Goal: Information Seeking & Learning: Check status

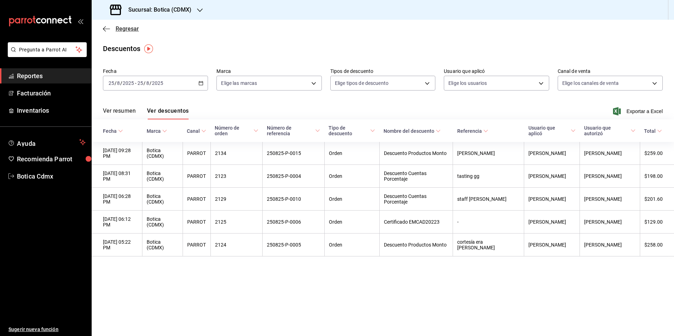
click at [123, 28] on span "Regresar" at bounding box center [127, 28] width 23 height 7
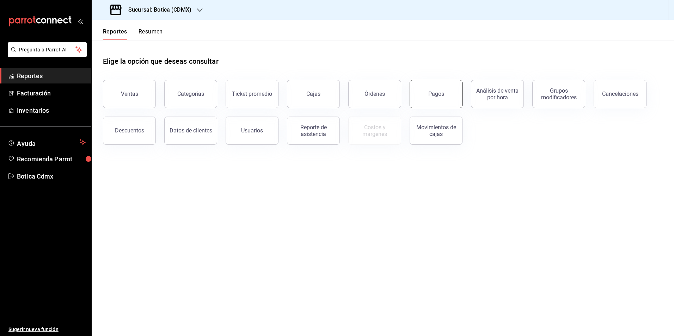
click at [432, 100] on button "Pagos" at bounding box center [436, 94] width 53 height 28
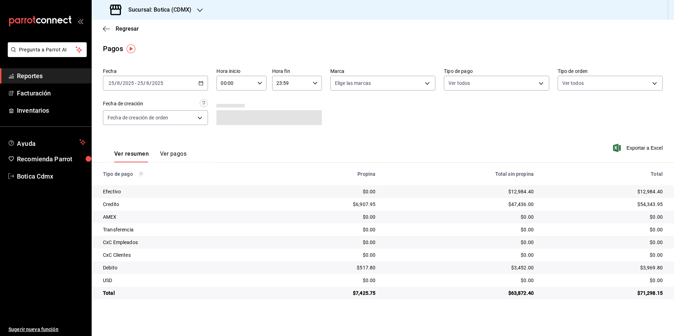
click at [200, 83] on \(Stroke\) "button" at bounding box center [201, 83] width 4 height 0
click at [242, 84] on input "00:00" at bounding box center [236, 83] width 38 height 14
click at [226, 140] on button "02" at bounding box center [229, 135] width 22 height 14
type input "02:00"
click at [131, 29] on div at bounding box center [337, 168] width 674 height 336
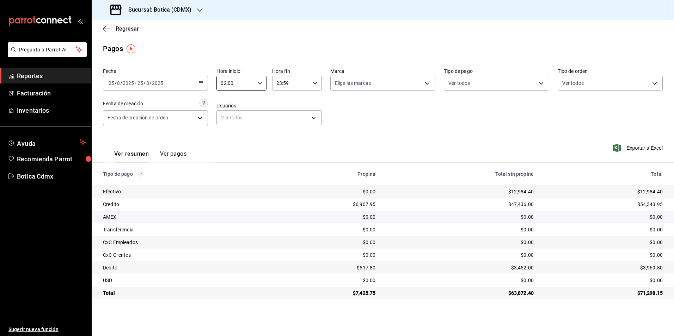
click at [126, 31] on span "Regresar" at bounding box center [127, 28] width 23 height 7
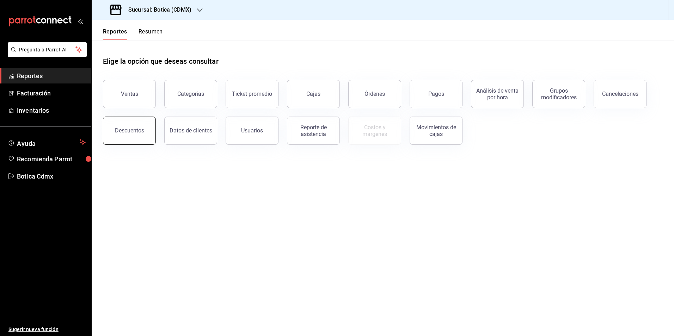
click at [130, 131] on div "Descuentos" at bounding box center [129, 130] width 29 height 7
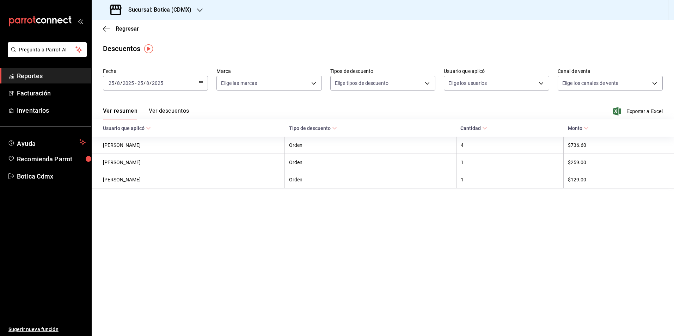
click at [174, 108] on button "Ver descuentos" at bounding box center [169, 114] width 40 height 12
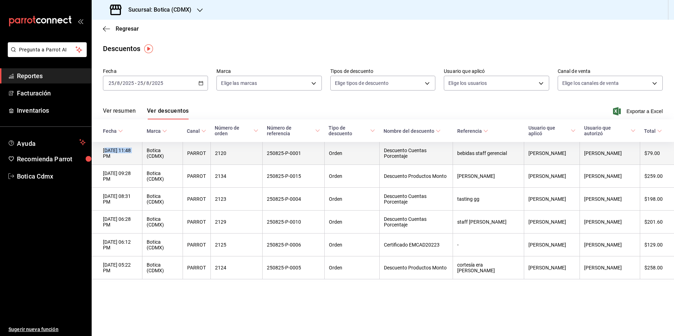
drag, startPoint x: 104, startPoint y: 151, endPoint x: 136, endPoint y: 151, distance: 32.1
click at [136, 151] on th "[DATE] 11:48 PM" at bounding box center [117, 153] width 51 height 23
drag, startPoint x: 136, startPoint y: 151, endPoint x: 134, endPoint y: 157, distance: 5.8
click at [134, 157] on th "[DATE] 11:48 PM" at bounding box center [117, 153] width 51 height 23
copy th "[DATE] 11:48 PM"
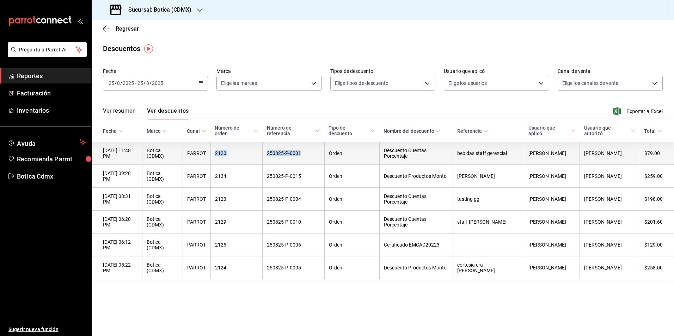
drag, startPoint x: 226, startPoint y: 155, endPoint x: 322, endPoint y: 164, distance: 96.1
click at [322, 164] on tr "[DATE] 11:48 PM Botica (CDMX) PARROT 2120 250825-P-0001 Orden Descuento Cuentas…" at bounding box center [383, 153] width 583 height 23
copy tr "2120 250825-P-0001"
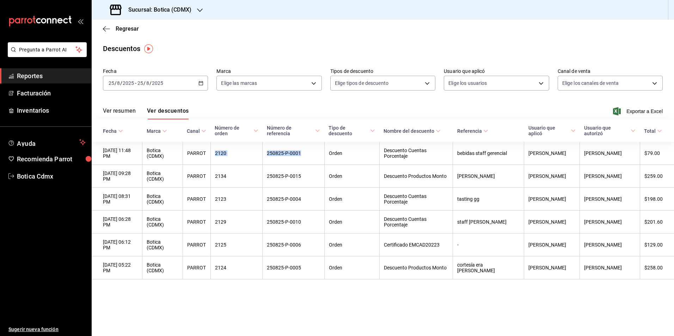
click at [126, 111] on button "Ver resumen" at bounding box center [119, 114] width 33 height 12
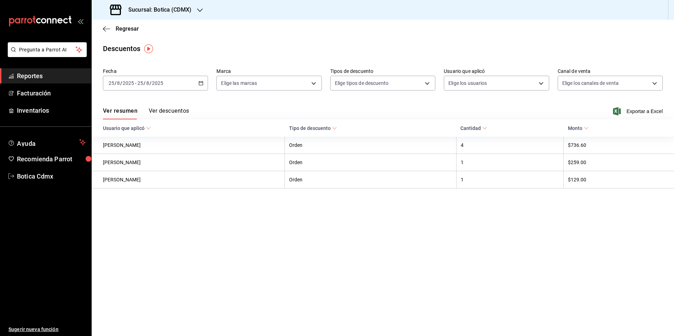
click at [412, 275] on main "Regresar Descuentos Fecha [DATE] [DATE] - [DATE] [DATE] Marca Elige las marcas …" at bounding box center [383, 178] width 583 height 317
click at [119, 30] on span "Regresar" at bounding box center [127, 28] width 23 height 7
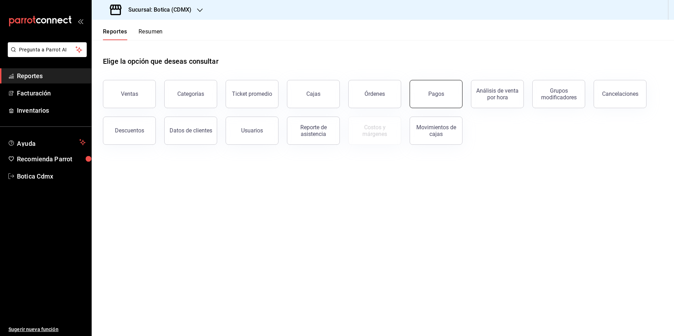
click at [432, 91] on button "Pagos" at bounding box center [436, 94] width 53 height 28
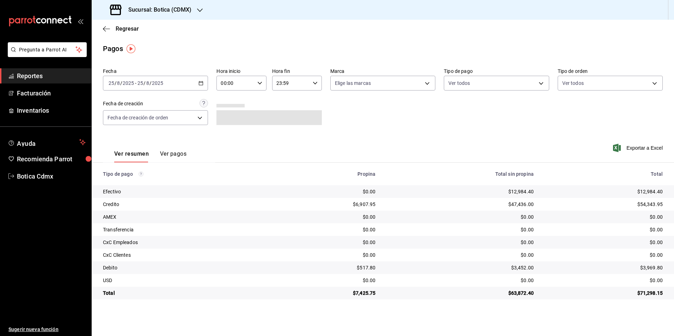
click at [238, 85] on input "00:00" at bounding box center [236, 83] width 38 height 14
click at [230, 138] on span "02" at bounding box center [229, 135] width 14 height 6
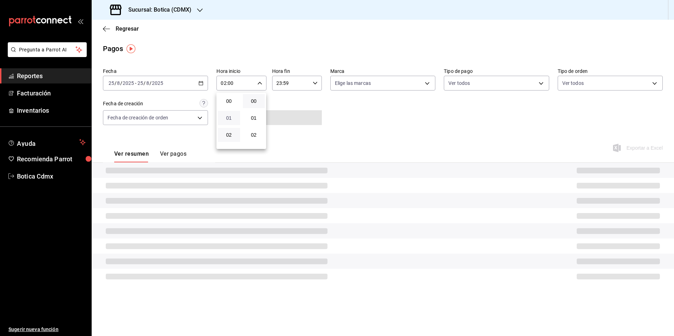
click at [229, 117] on span "01" at bounding box center [229, 118] width 14 height 6
type input "01:00"
click at [327, 131] on div at bounding box center [337, 168] width 674 height 336
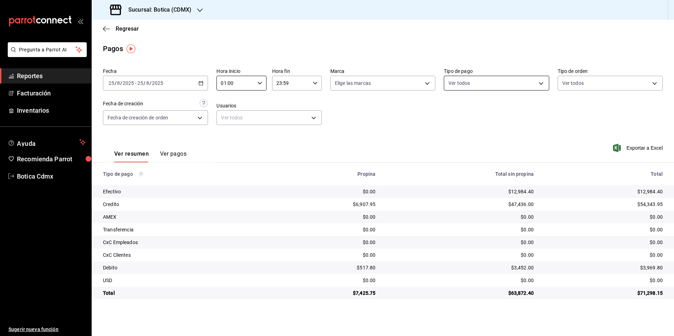
click at [465, 80] on body "Pregunta a Parrot AI Reportes Facturación Inventarios Ayuda Recomienda Parrot B…" at bounding box center [337, 168] width 674 height 336
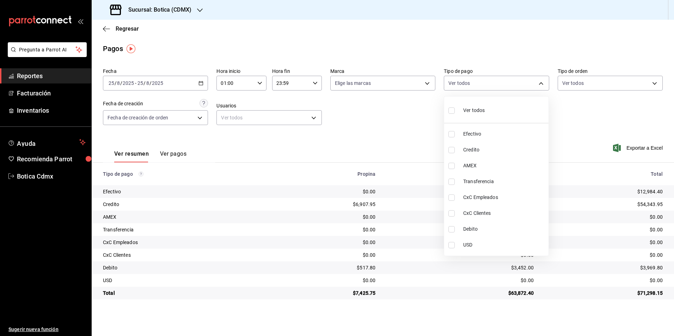
click at [454, 152] on input "checkbox" at bounding box center [452, 150] width 6 height 6
checkbox input "true"
type input "b4da851e-66ec-43b1-8a0b-e545688a4eb6"
click at [452, 229] on input "checkbox" at bounding box center [452, 229] width 6 height 6
checkbox input "true"
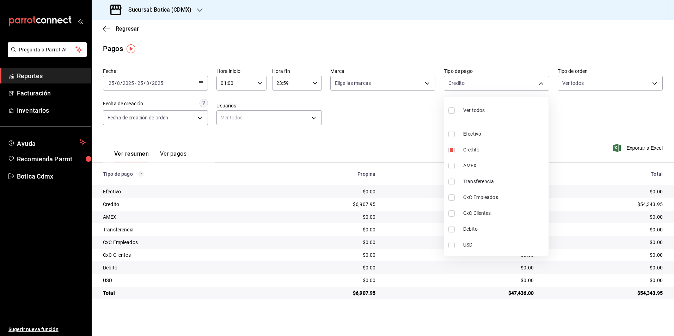
type input "b4da851e-66ec-43b1-8a0b-e545688a4eb6,11579032-5cf0-46af-9956-e0058136143e"
click at [491, 82] on div at bounding box center [337, 168] width 674 height 336
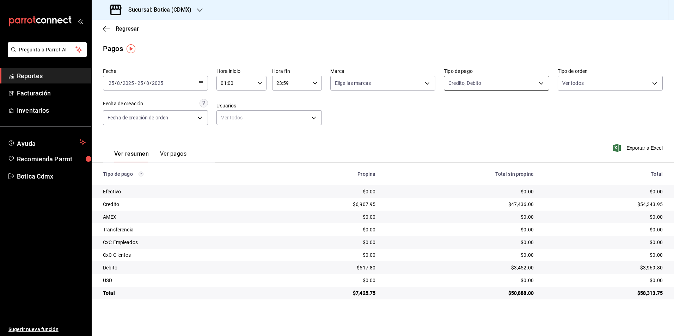
click at [459, 83] on body "Pregunta a Parrot AI Reportes Facturación Inventarios Ayuda Recomienda Parrot B…" at bounding box center [337, 168] width 674 height 336
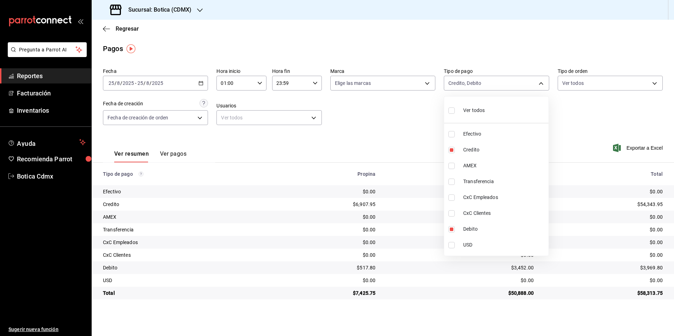
click at [450, 111] on input "checkbox" at bounding box center [452, 111] width 6 height 6
checkbox input "true"
type input "e1ca0108-3f33-4c0f-ad57-d68d77d83aa1,b4da851e-66ec-43b1-8a0b-e545688a4eb6,dd363…"
checkbox input "true"
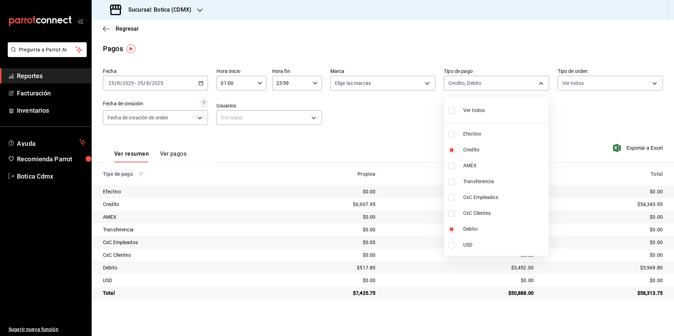
checkbox input "true"
click at [395, 136] on div at bounding box center [337, 168] width 674 height 336
